Goal: Contribute content: Add original content to the website for others to see

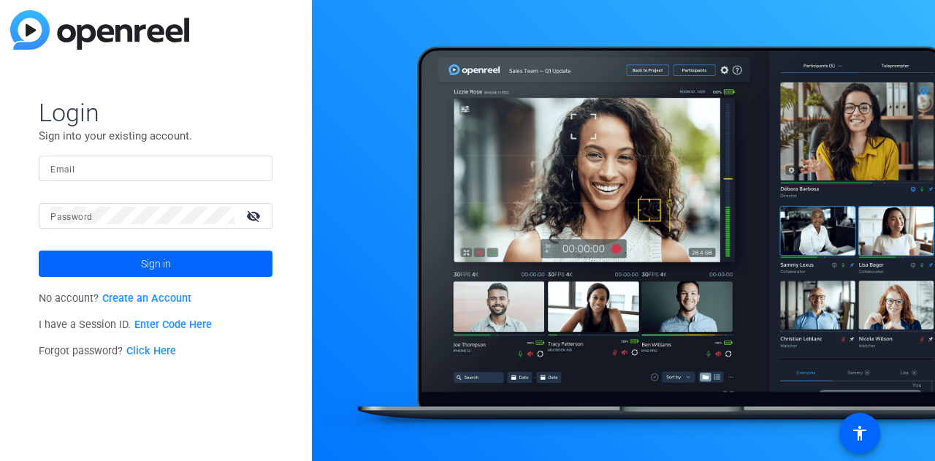
drag, startPoint x: 88, startPoint y: 175, endPoint x: 107, endPoint y: 178, distance: 19.3
click at [88, 175] on input "Email" at bounding box center [155, 168] width 210 height 18
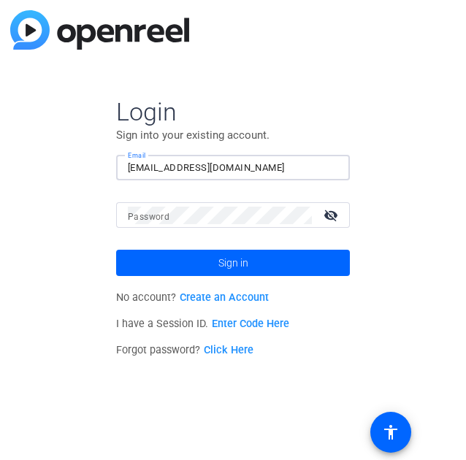
type input "mcrowley@solventum.com"
click at [338, 216] on mat-icon "visibility_off" at bounding box center [332, 215] width 35 height 21
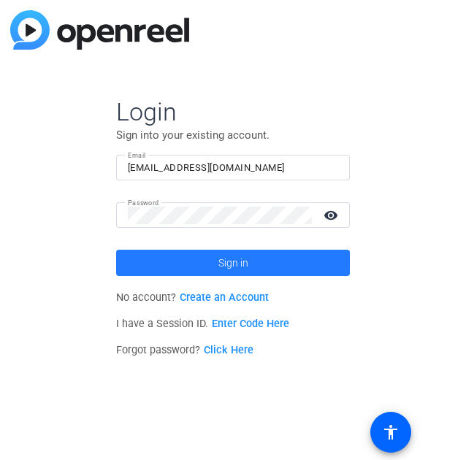
click at [219, 265] on span "Sign in" at bounding box center [234, 263] width 30 height 37
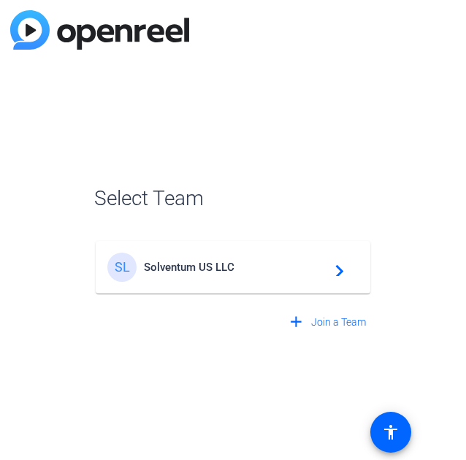
click at [271, 276] on div "SL Solventum US LLC navigate_next" at bounding box center [232, 267] width 251 height 29
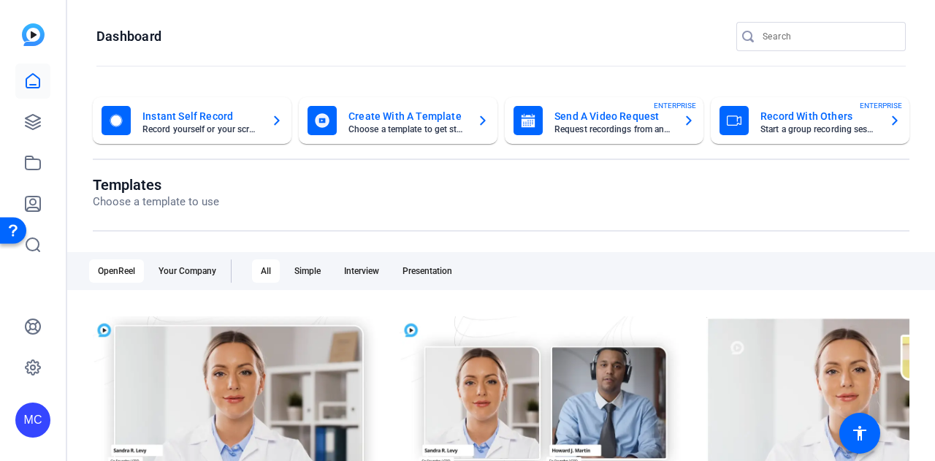
click at [33, 34] on img at bounding box center [33, 34] width 23 height 23
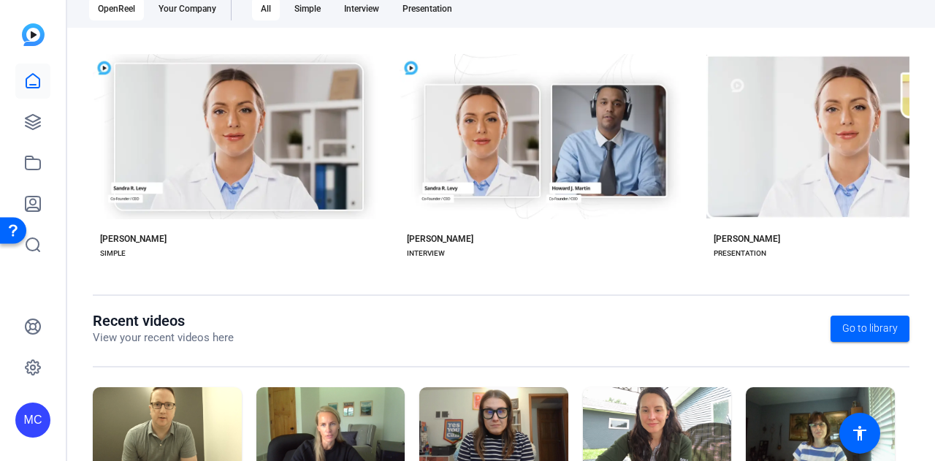
scroll to position [220, 0]
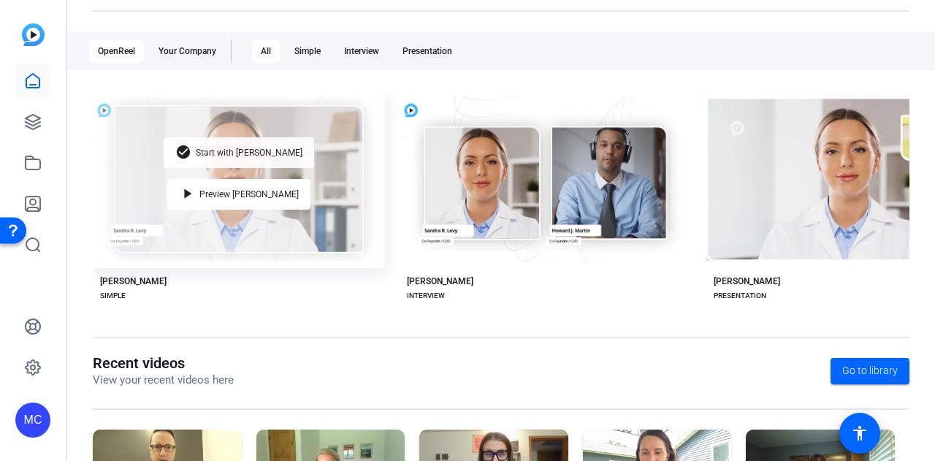
click at [243, 148] on span "Start with [PERSON_NAME]" at bounding box center [249, 152] width 107 height 9
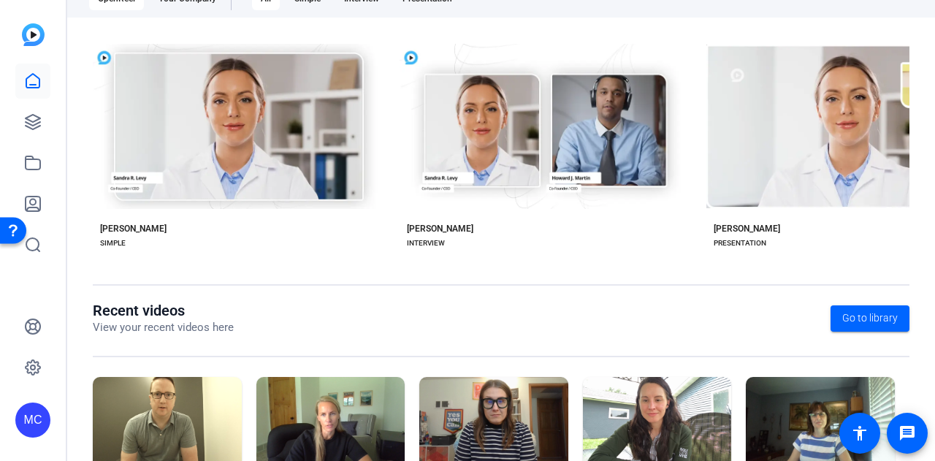
scroll to position [366, 0]
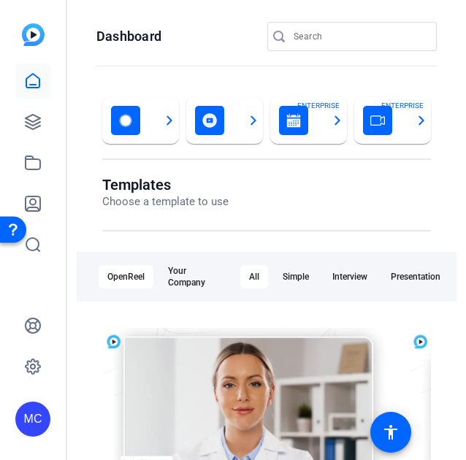
click at [136, 129] on div "button" at bounding box center [125, 120] width 29 height 29
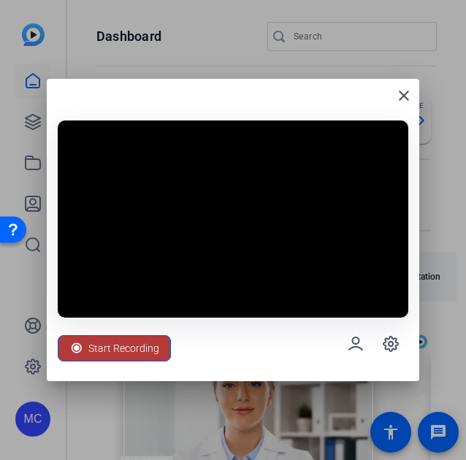
click at [109, 348] on span "Start Recording" at bounding box center [123, 349] width 71 height 28
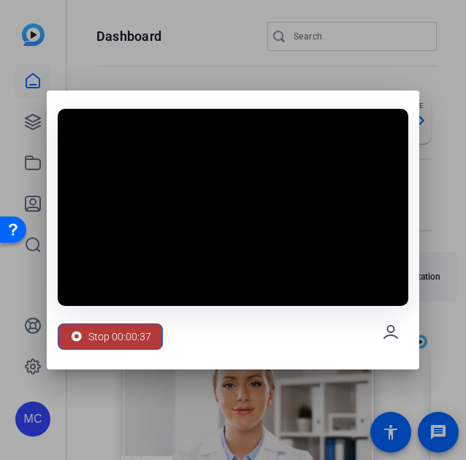
click at [96, 338] on span "Stop 00:00:37" at bounding box center [119, 337] width 63 height 28
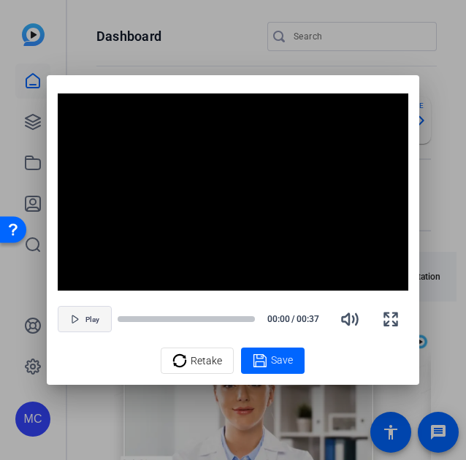
click at [81, 322] on span "button" at bounding box center [84, 319] width 53 height 35
click at [91, 324] on span "button" at bounding box center [84, 319] width 53 height 35
click at [94, 411] on div at bounding box center [233, 230] width 466 height 460
click at [113, 371] on div "Retake Save" at bounding box center [233, 361] width 351 height 26
click at [193, 365] on span "Retake" at bounding box center [206, 361] width 31 height 28
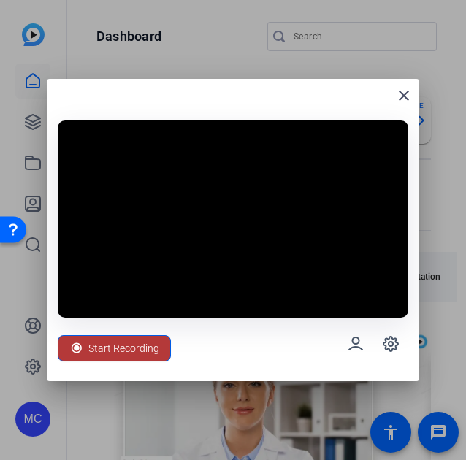
click at [120, 354] on span "Start Recording" at bounding box center [123, 349] width 71 height 28
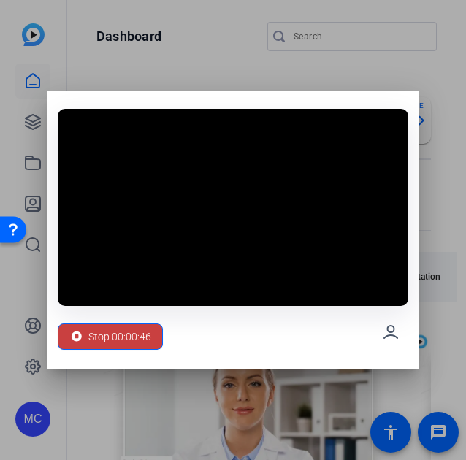
click at [119, 341] on span "Stop 00:00:46" at bounding box center [119, 337] width 63 height 28
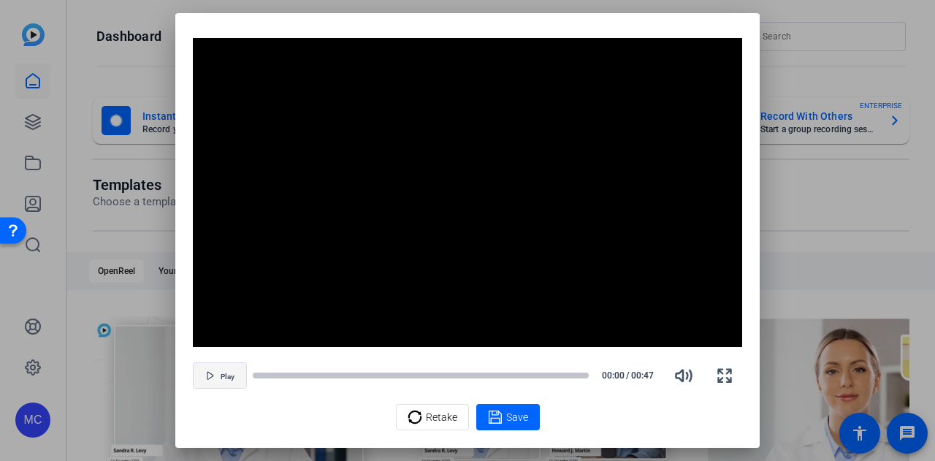
click at [212, 378] on icon "button" at bounding box center [210, 375] width 9 height 9
click at [276, 415] on div "Retake Save" at bounding box center [468, 417] width 550 height 26
click at [683, 378] on icon "button" at bounding box center [683, 376] width 15 height 11
click at [730, 373] on icon "button" at bounding box center [725, 376] width 18 height 18
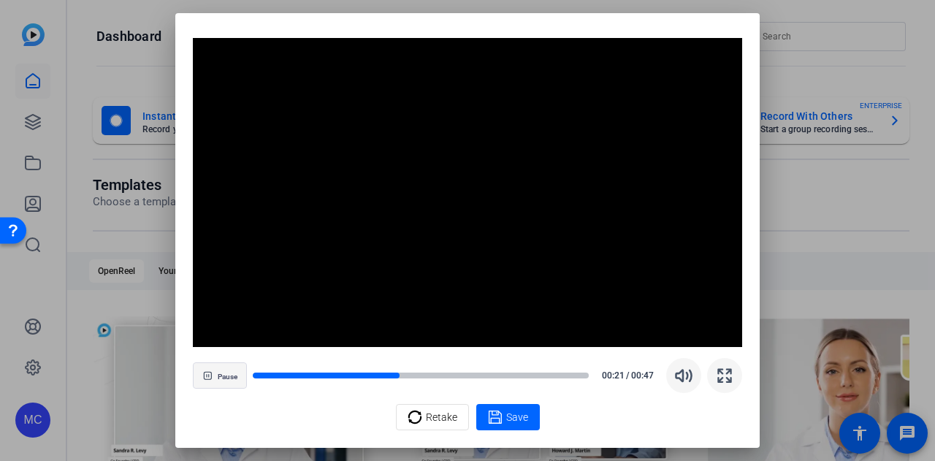
click at [210, 381] on span "button" at bounding box center [220, 375] width 53 height 35
click at [832, 205] on div at bounding box center [467, 230] width 935 height 461
click at [106, 63] on div at bounding box center [467, 230] width 935 height 461
click at [729, 371] on icon "button" at bounding box center [725, 376] width 18 height 18
click at [802, 191] on div at bounding box center [467, 230] width 935 height 461
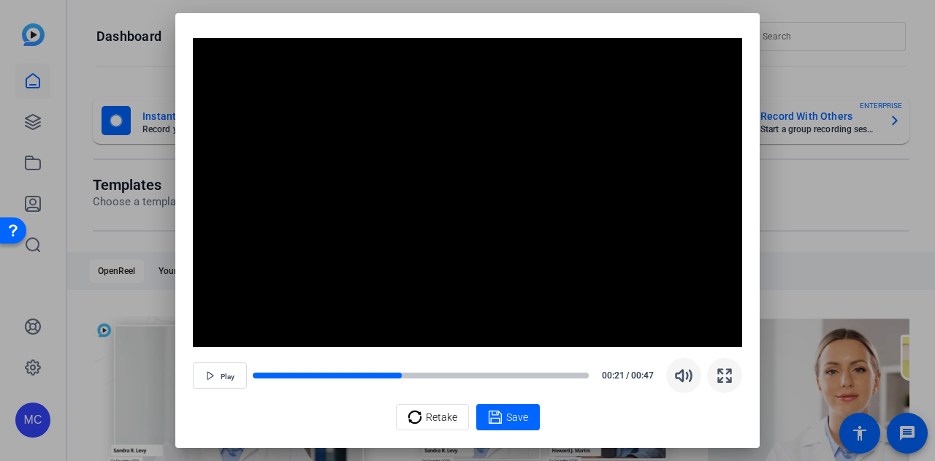
drag, startPoint x: 390, startPoint y: 43, endPoint x: 538, endPoint y: 226, distance: 235.3
click at [867, 200] on div at bounding box center [467, 230] width 935 height 461
drag, startPoint x: 216, startPoint y: 423, endPoint x: 256, endPoint y: 352, distance: 81.8
click at [457, 410] on div "Retake Save" at bounding box center [468, 417] width 550 height 26
click at [98, 50] on div at bounding box center [467, 230] width 935 height 461
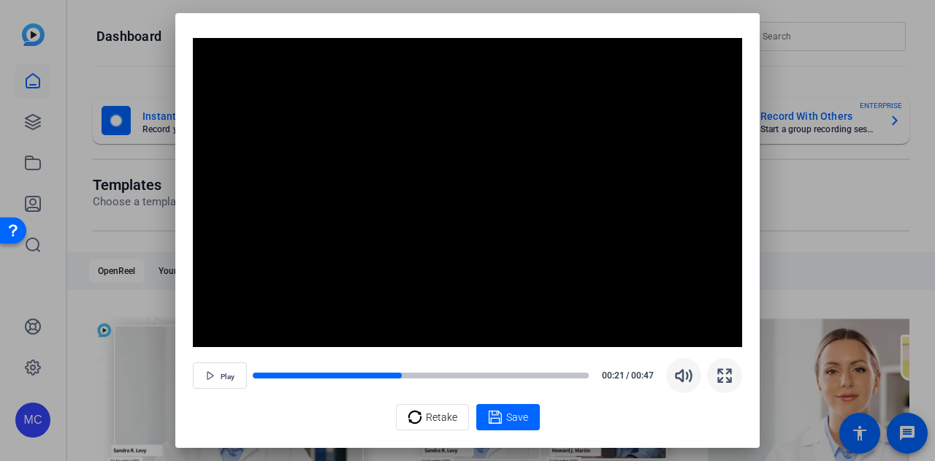
click at [28, 31] on div at bounding box center [467, 230] width 935 height 461
click at [719, 419] on div "Retake Save" at bounding box center [468, 417] width 550 height 26
drag, startPoint x: 402, startPoint y: 379, endPoint x: 614, endPoint y: 379, distance: 211.9
click at [615, 362] on div "Play 00:21 / 00:47" at bounding box center [468, 375] width 550 height 35
click at [208, 373] on icon "button" at bounding box center [210, 375] width 9 height 9
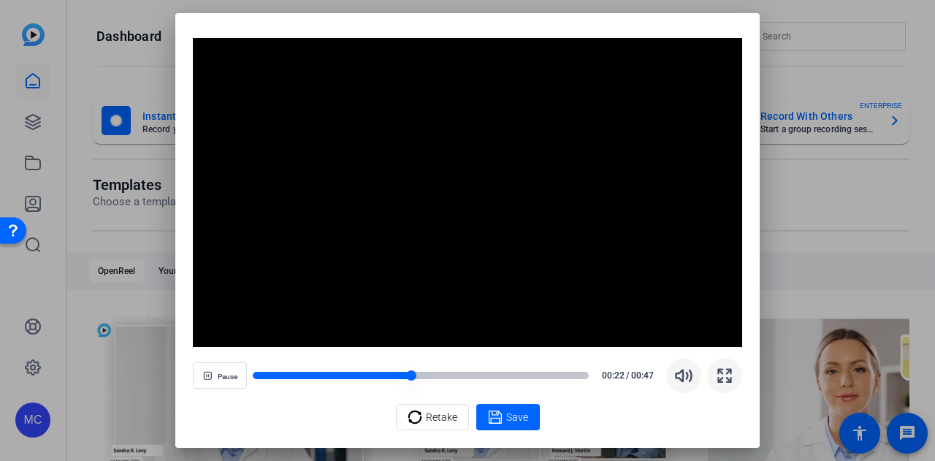
drag, startPoint x: 406, startPoint y: 378, endPoint x: 558, endPoint y: 376, distance: 152.0
click at [558, 376] on div at bounding box center [421, 376] width 336 height 10
click at [862, 240] on div at bounding box center [467, 230] width 935 height 461
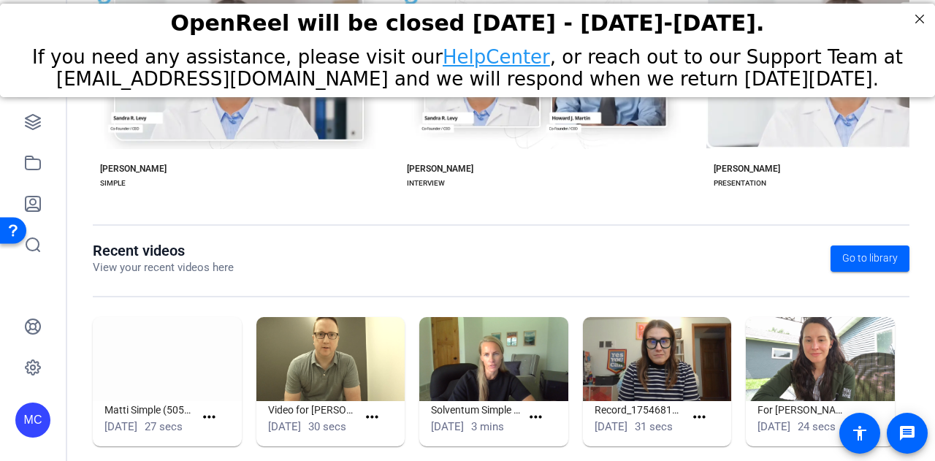
scroll to position [366, 0]
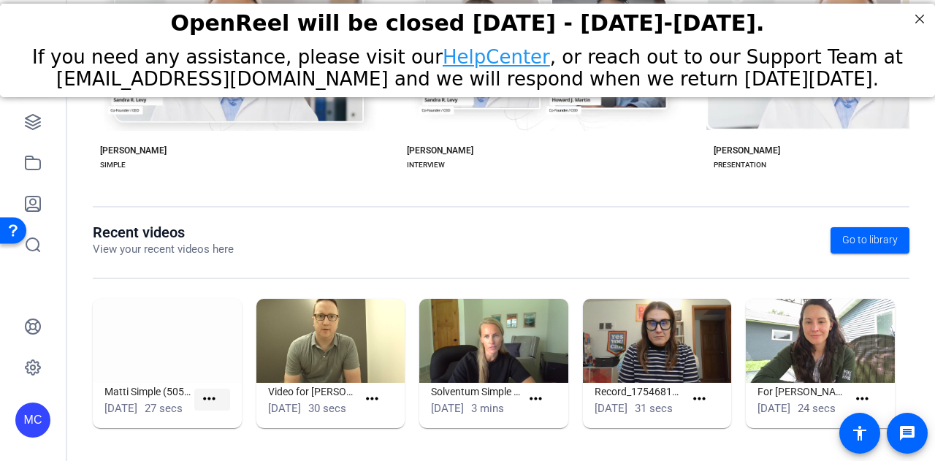
click at [215, 395] on mat-icon "more_horiz" at bounding box center [209, 399] width 18 height 18
click at [207, 391] on div at bounding box center [467, 230] width 935 height 461
click at [38, 364] on icon at bounding box center [33, 367] width 15 height 15
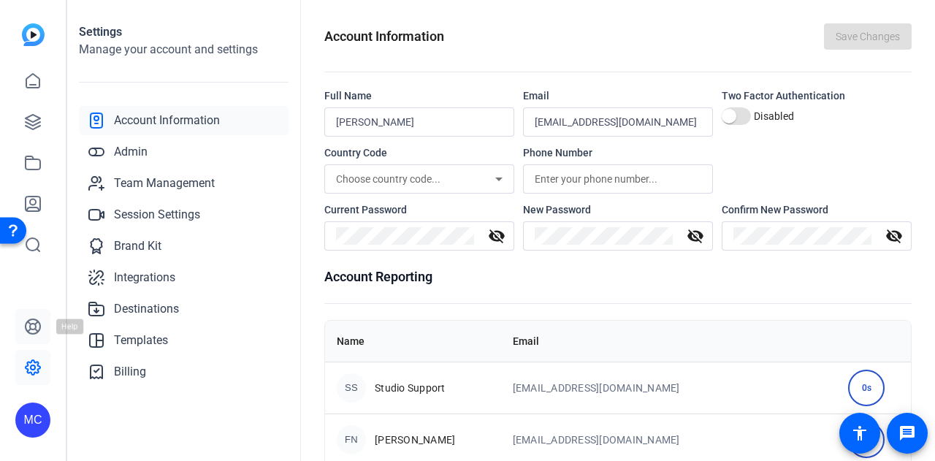
click at [34, 327] on icon at bounding box center [33, 327] width 18 height 18
click at [28, 33] on img at bounding box center [33, 34] width 23 height 23
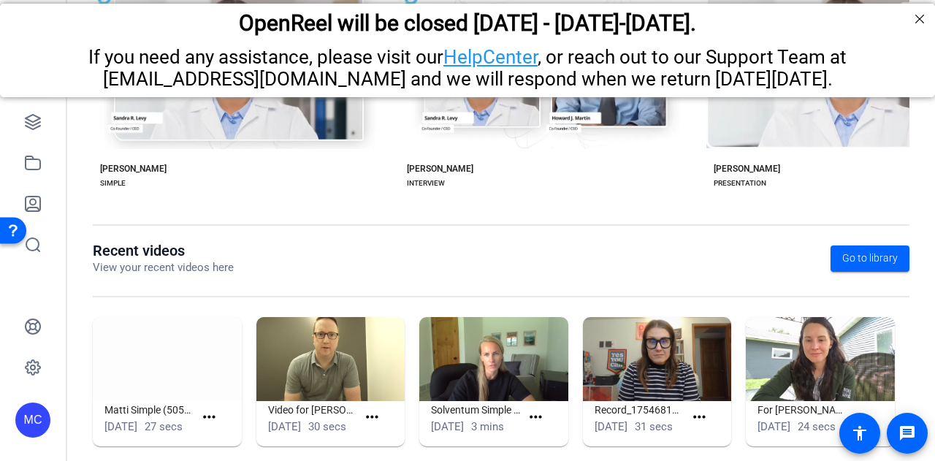
scroll to position [365, 0]
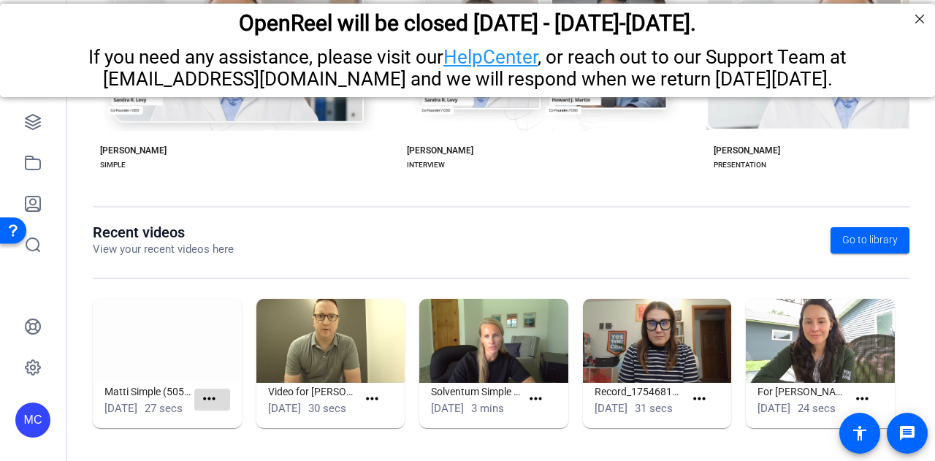
click at [212, 393] on mat-icon "more_horiz" at bounding box center [209, 399] width 18 height 18
click at [227, 415] on span "View" at bounding box center [239, 415] width 58 height 18
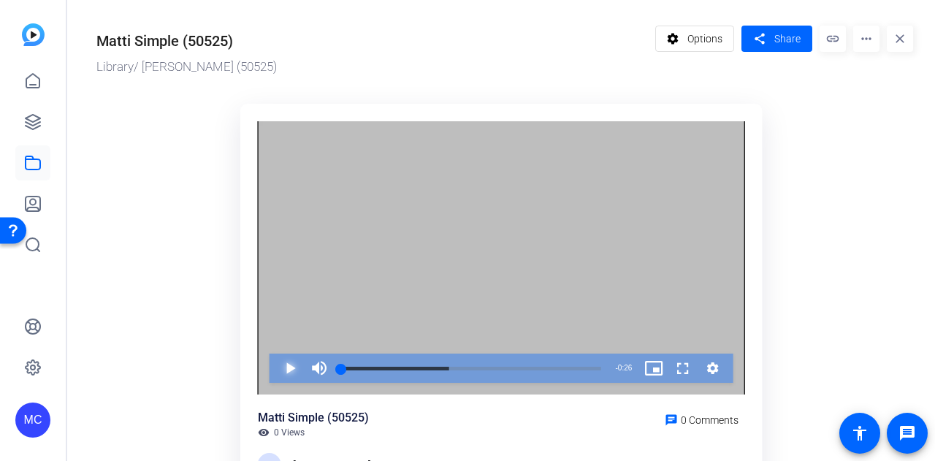
click at [276, 371] on span "Video Player" at bounding box center [276, 368] width 0 height 29
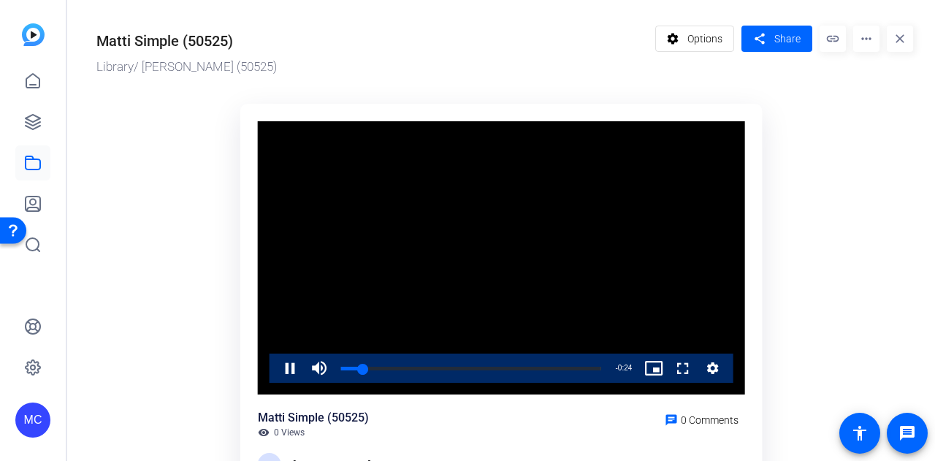
click at [900, 39] on mat-icon "close" at bounding box center [900, 39] width 26 height 26
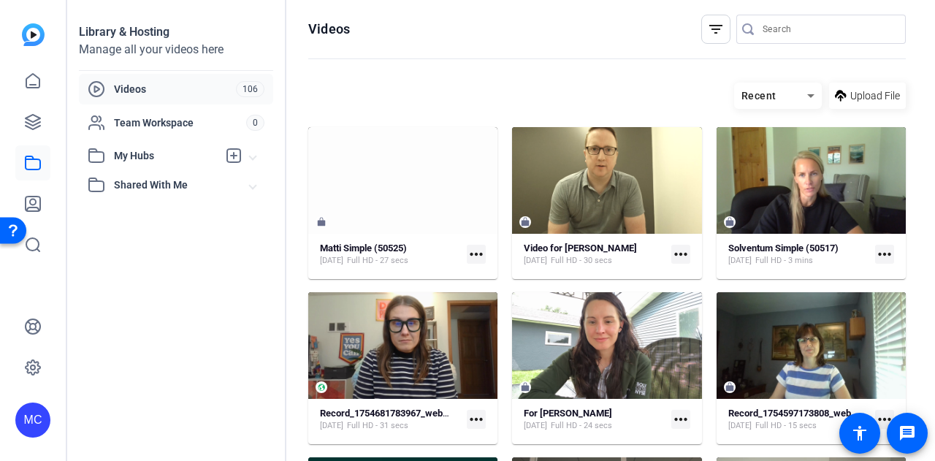
click at [707, 30] on mat-icon "filter_list" at bounding box center [716, 29] width 18 height 18
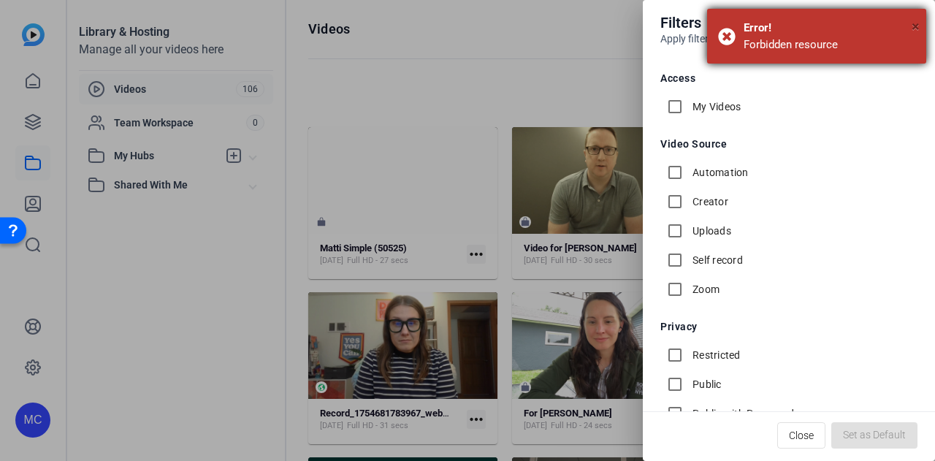
click at [915, 30] on span "×" at bounding box center [916, 27] width 8 height 18
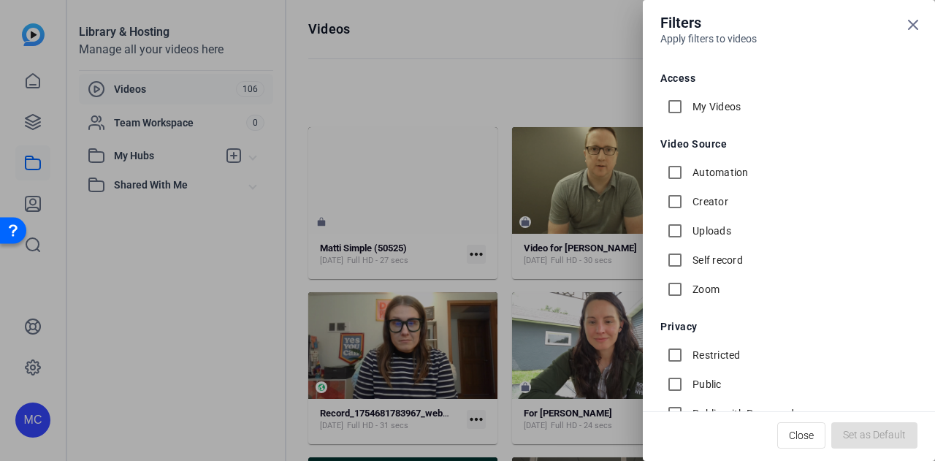
click at [232, 285] on div at bounding box center [467, 230] width 935 height 461
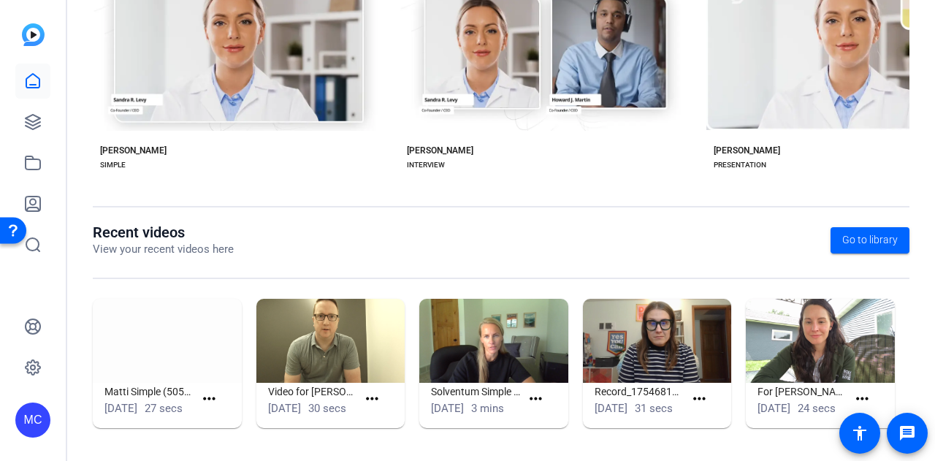
scroll to position [74, 0]
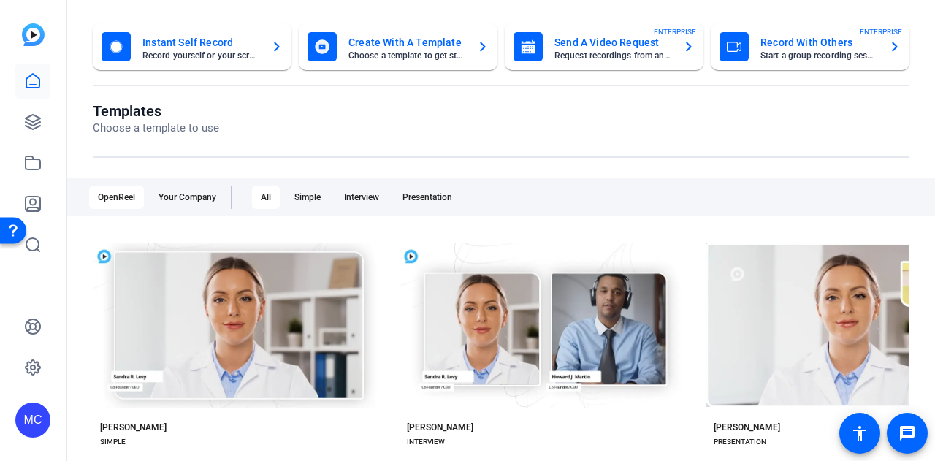
click at [225, 55] on mat-card-subtitle "Record yourself or your screen" at bounding box center [201, 55] width 117 height 9
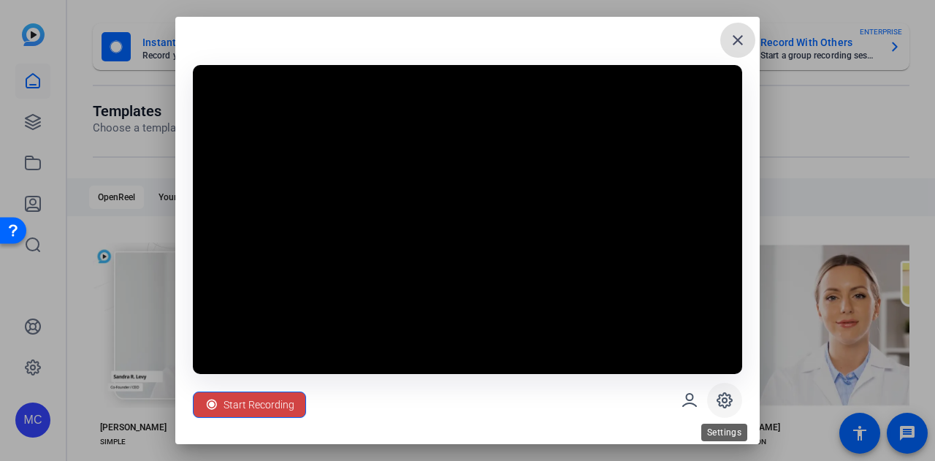
click at [728, 401] on icon at bounding box center [725, 401] width 18 height 18
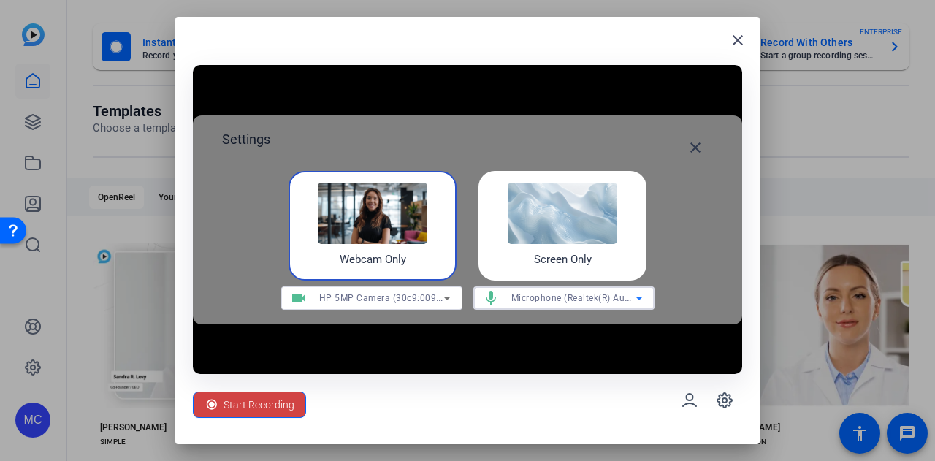
click at [618, 298] on span "Microphone (Realtek(R) Audio)" at bounding box center [577, 298] width 131 height 12
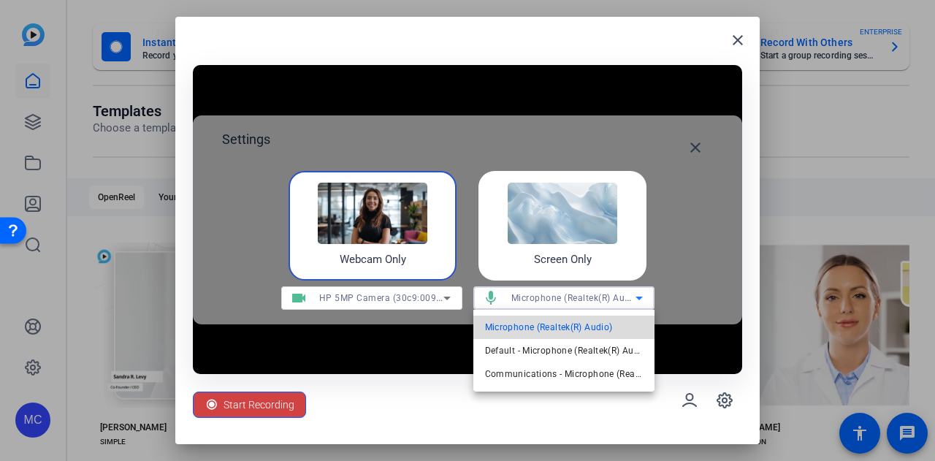
click at [566, 324] on span "Microphone (Realtek(R) Audio)" at bounding box center [549, 328] width 128 height 18
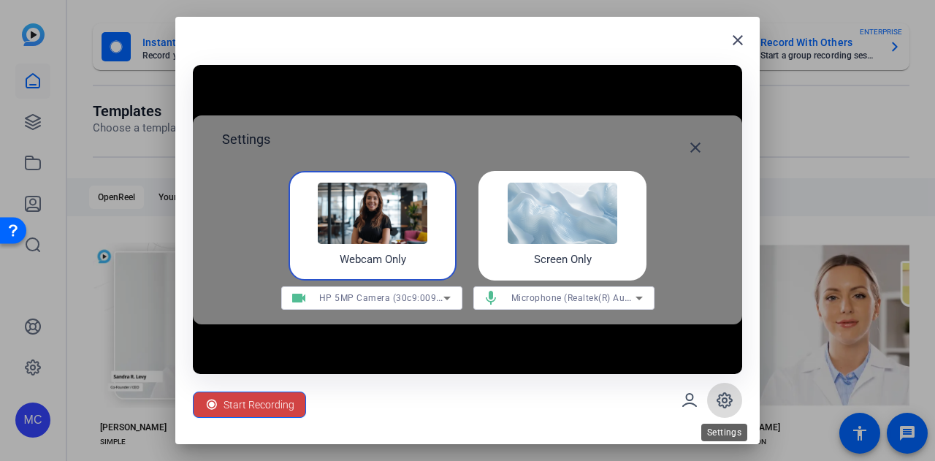
click at [729, 403] on icon at bounding box center [725, 400] width 15 height 15
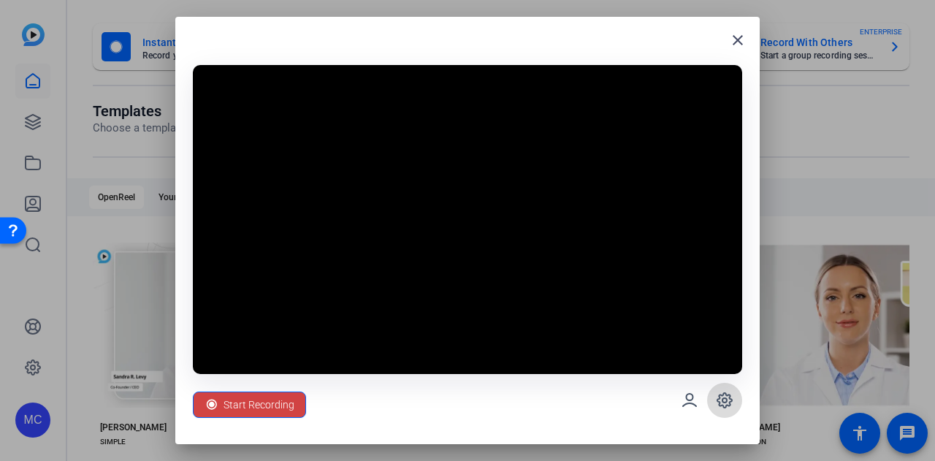
click at [729, 403] on icon at bounding box center [725, 400] width 15 height 15
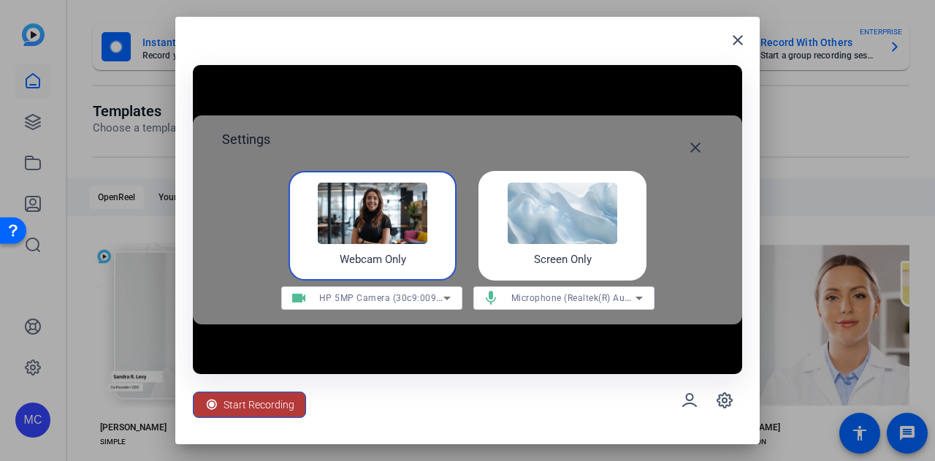
click at [249, 410] on span "Start Recording" at bounding box center [259, 405] width 71 height 28
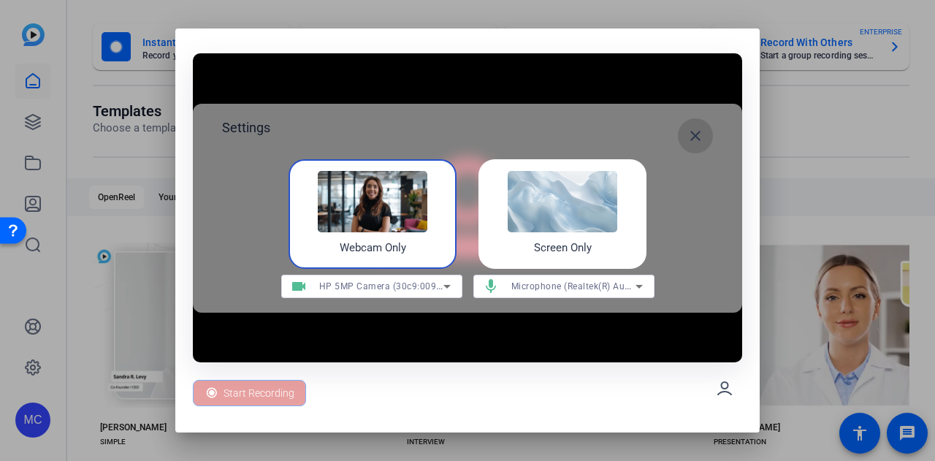
click at [694, 132] on mat-icon "close" at bounding box center [696, 136] width 18 height 18
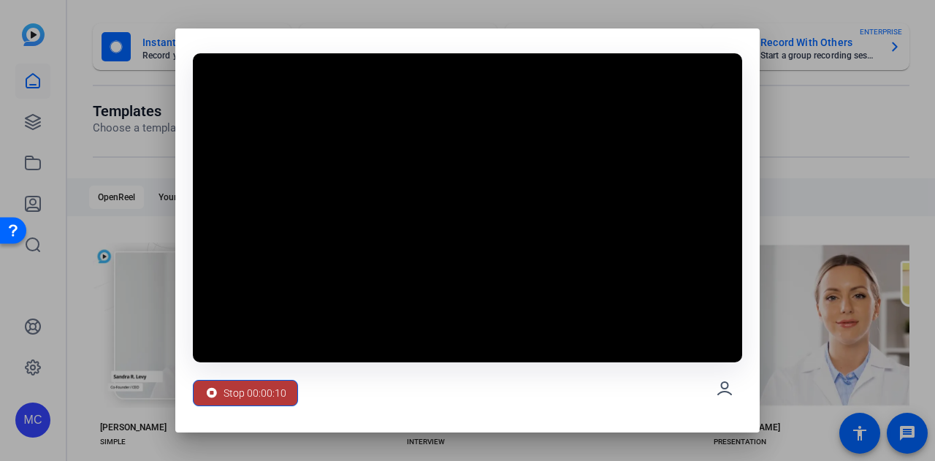
click at [235, 394] on span "Stop 00:00:10" at bounding box center [255, 393] width 63 height 28
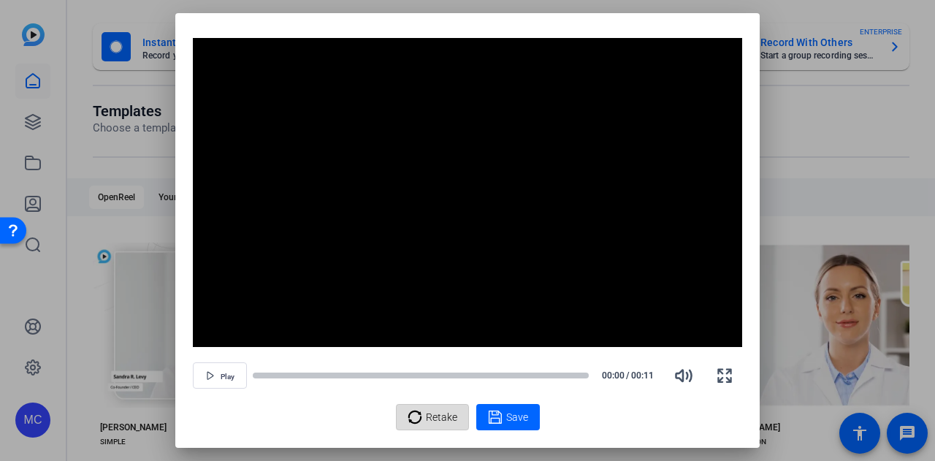
click at [420, 419] on icon at bounding box center [414, 417] width 13 height 13
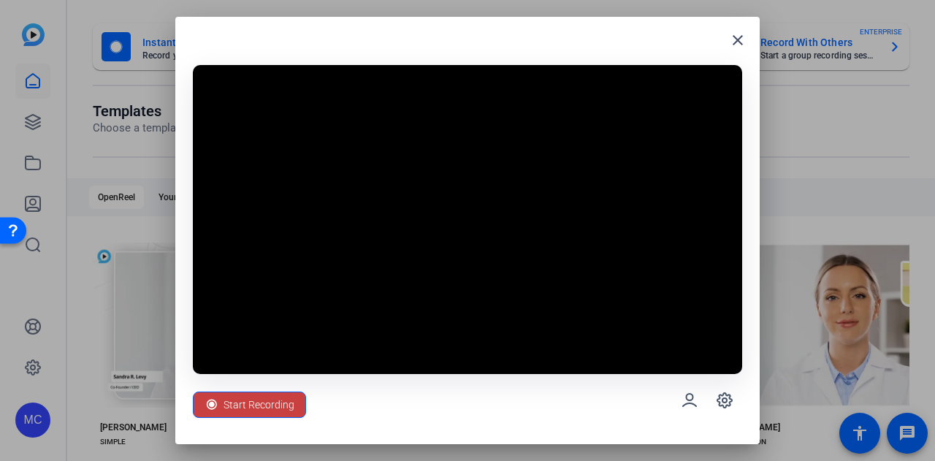
click at [257, 409] on span "Start Recording" at bounding box center [259, 405] width 71 height 28
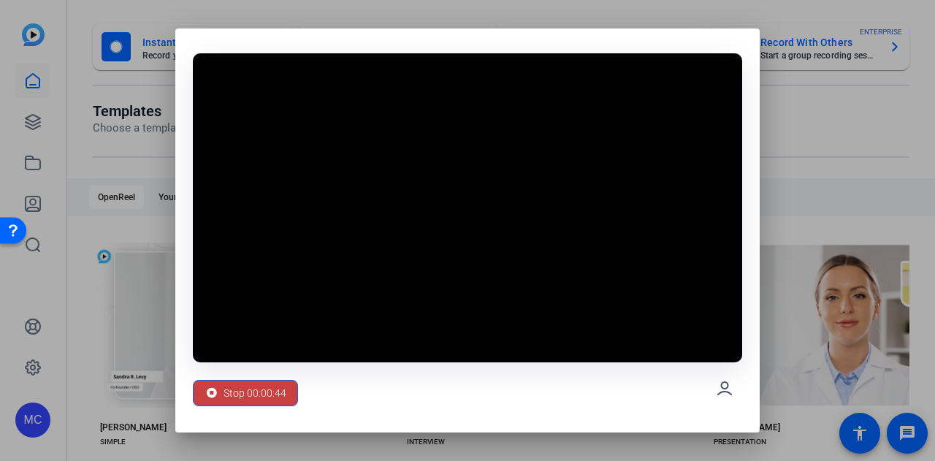
click at [262, 394] on span "Stop 00:00:44" at bounding box center [255, 393] width 63 height 28
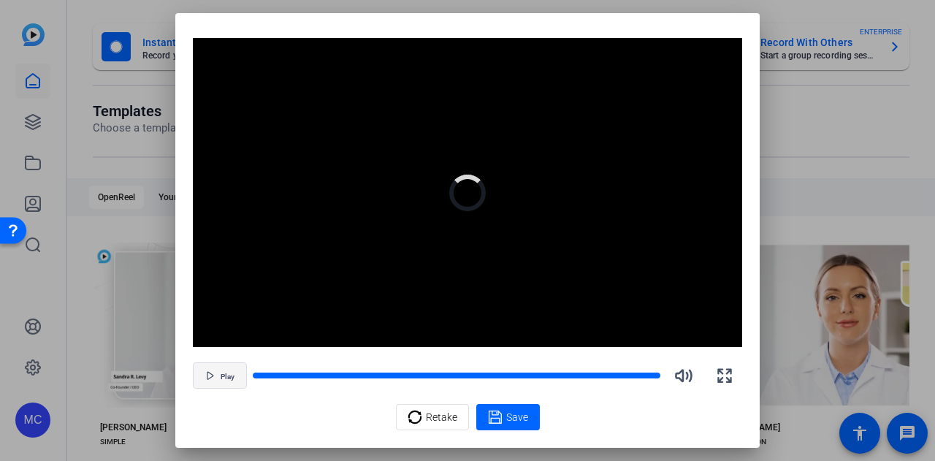
click at [217, 381] on span "button" at bounding box center [220, 375] width 53 height 35
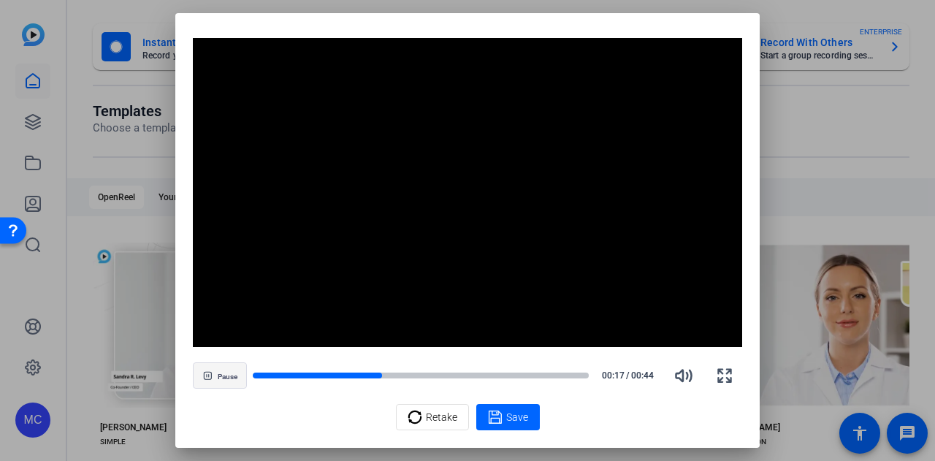
drag, startPoint x: 373, startPoint y: 379, endPoint x: 241, endPoint y: 376, distance: 132.3
click at [241, 376] on div "Pause 00:17 / 00:44" at bounding box center [468, 375] width 550 height 35
click at [425, 419] on div "Retake" at bounding box center [433, 417] width 50 height 28
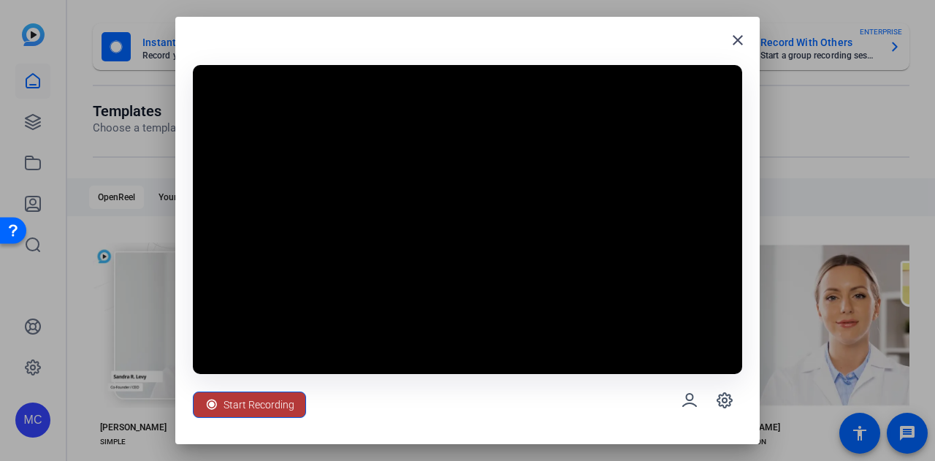
click at [267, 406] on span "Start Recording" at bounding box center [259, 405] width 71 height 28
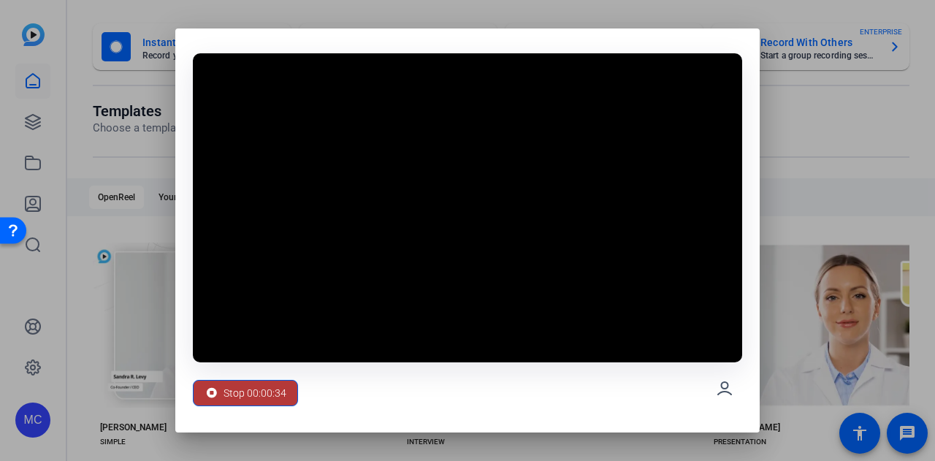
click at [240, 394] on span "Stop 00:00:34" at bounding box center [255, 393] width 63 height 28
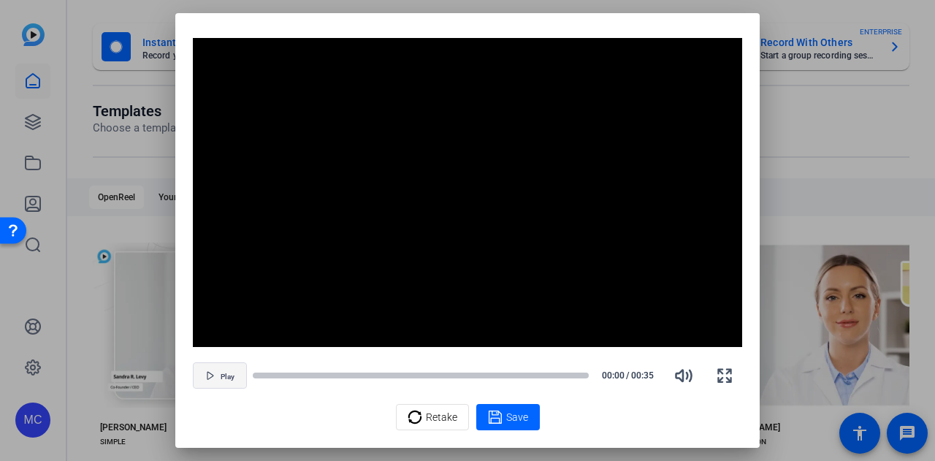
click at [229, 375] on span "Play" at bounding box center [228, 377] width 14 height 9
click at [525, 417] on span "Save" at bounding box center [517, 417] width 22 height 15
